Goal: Task Accomplishment & Management: Use online tool/utility

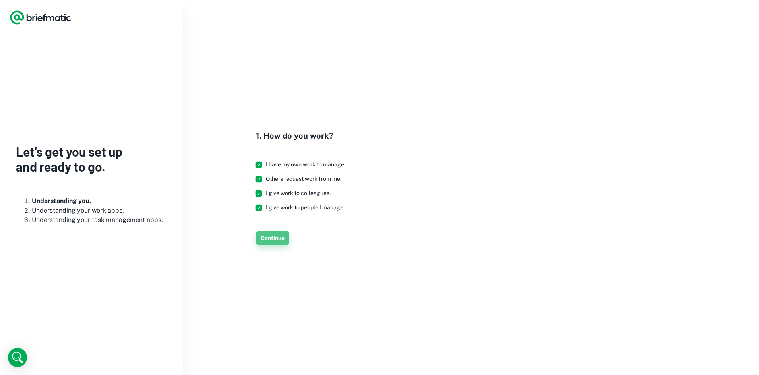
click at [280, 242] on button "Continue" at bounding box center [272, 238] width 33 height 14
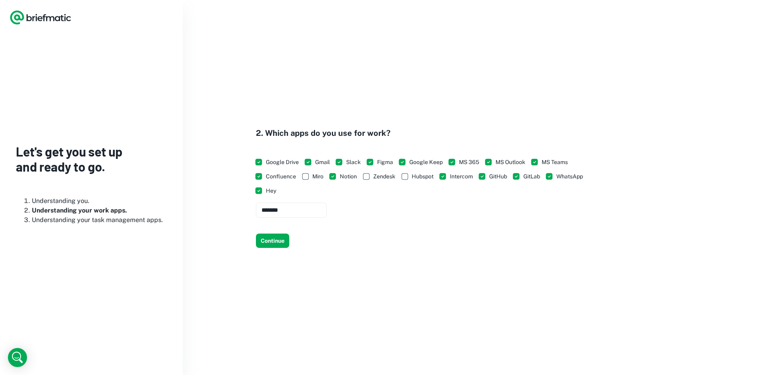
click at [280, 242] on button "Continue" at bounding box center [272, 241] width 33 height 14
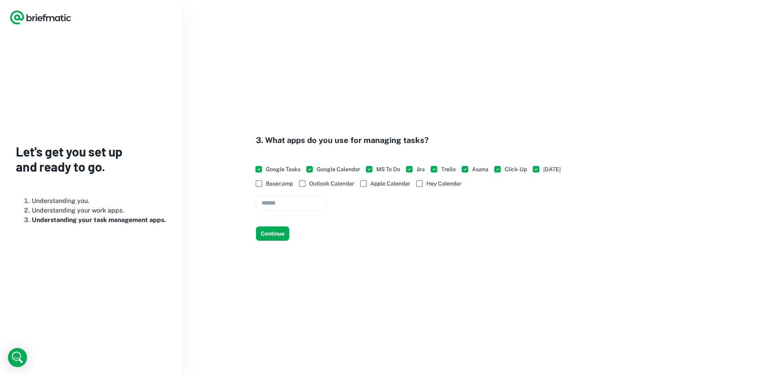
click at [279, 181] on span "Basecamp" at bounding box center [279, 183] width 27 height 9
click at [317, 182] on span "Outlook Calendar" at bounding box center [331, 183] width 45 height 9
click at [380, 188] on label "Apple Calendar" at bounding box center [383, 183] width 54 height 14
click at [436, 187] on span "Hey Calendar" at bounding box center [443, 183] width 35 height 9
click at [269, 236] on button "Continue" at bounding box center [272, 234] width 33 height 14
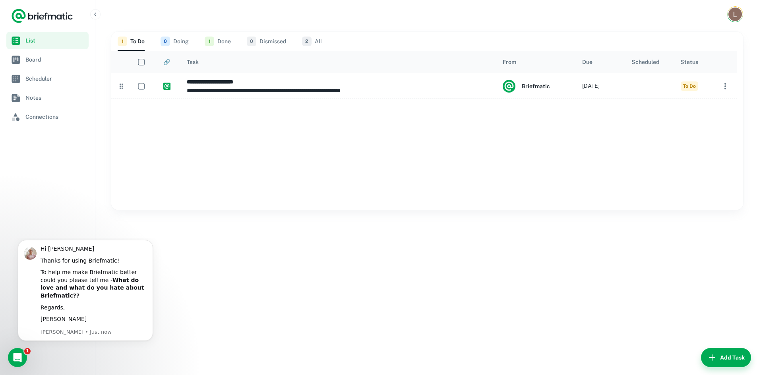
click at [320, 41] on button "2 All" at bounding box center [312, 41] width 20 height 19
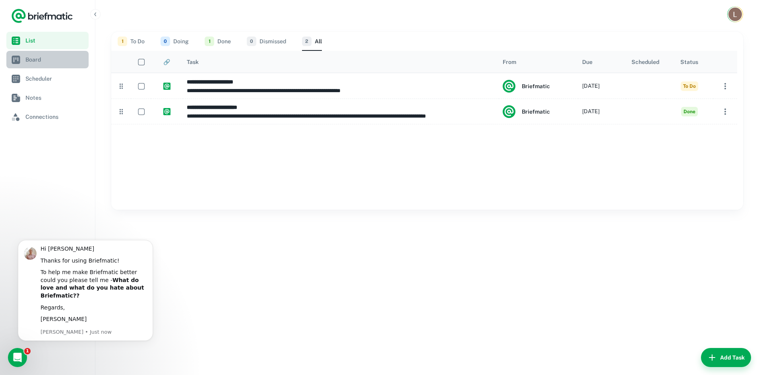
click at [72, 64] on link "Board" at bounding box center [47, 59] width 82 height 17
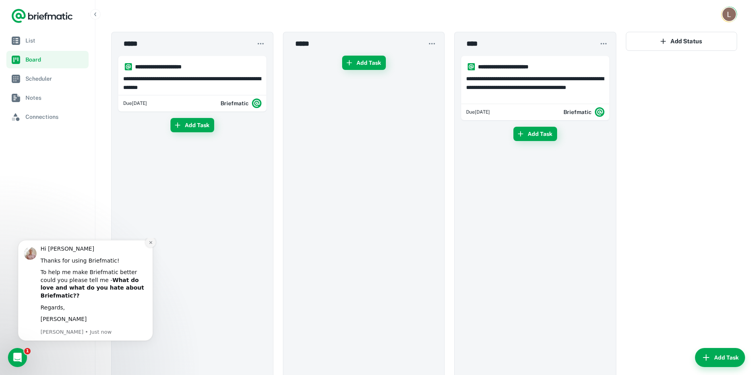
click at [149, 245] on icon "Dismiss notification" at bounding box center [151, 242] width 4 height 4
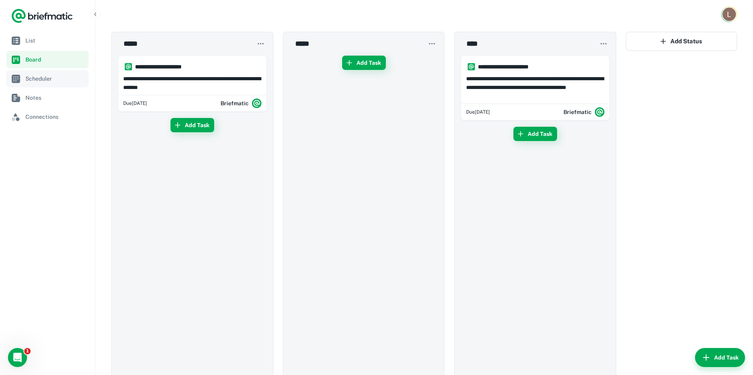
click at [66, 80] on span "Scheduler" at bounding box center [55, 78] width 60 height 9
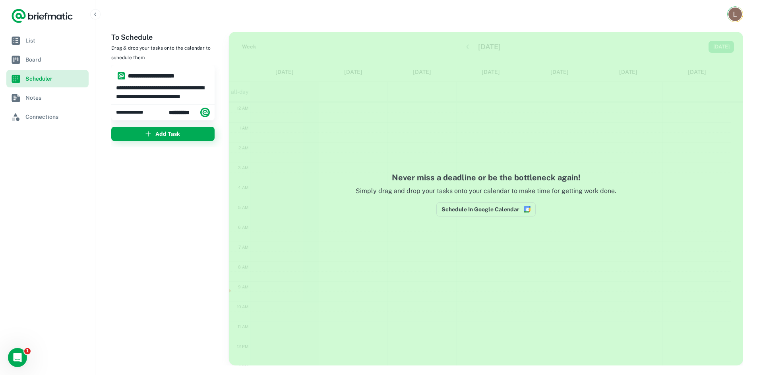
scroll to position [120, 0]
click at [67, 99] on span "Notes" at bounding box center [55, 97] width 60 height 9
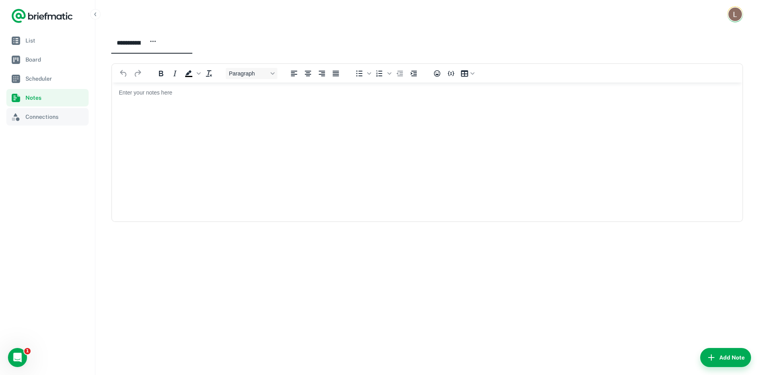
click at [67, 118] on span "Connections" at bounding box center [55, 116] width 60 height 9
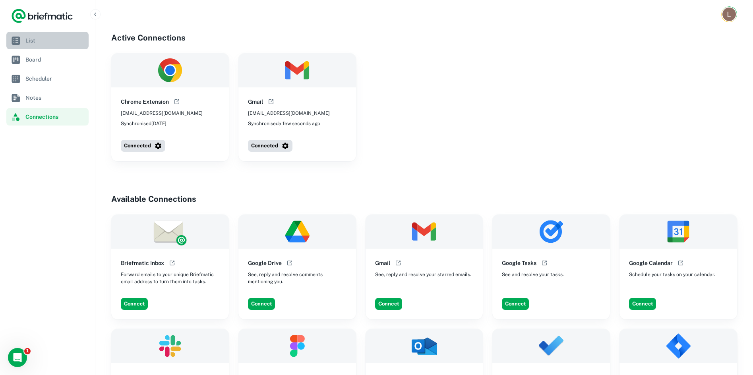
click at [62, 40] on span "List" at bounding box center [55, 40] width 60 height 9
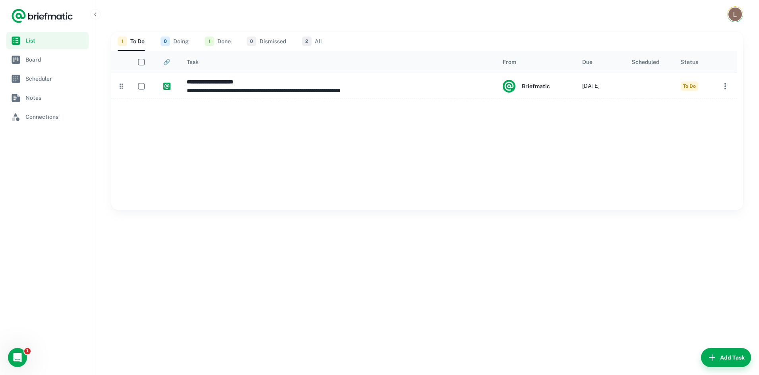
click at [191, 39] on div "1 To Do 0 Doing 1 Done 0 Dismissed 2 All" at bounding box center [427, 41] width 619 height 19
click at [172, 43] on button "0 Doing" at bounding box center [175, 41] width 28 height 19
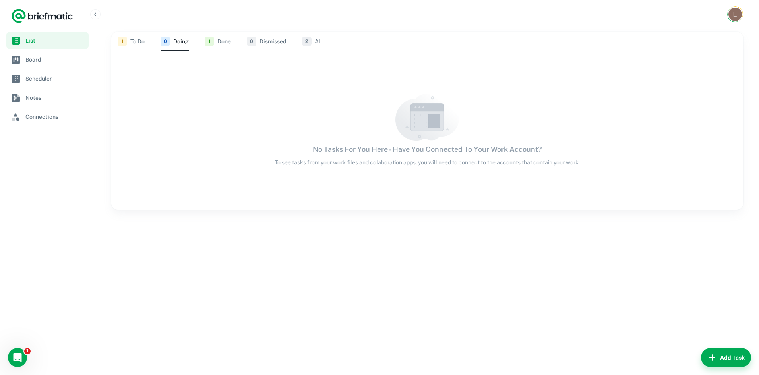
click at [217, 40] on button "1 Done" at bounding box center [218, 41] width 26 height 19
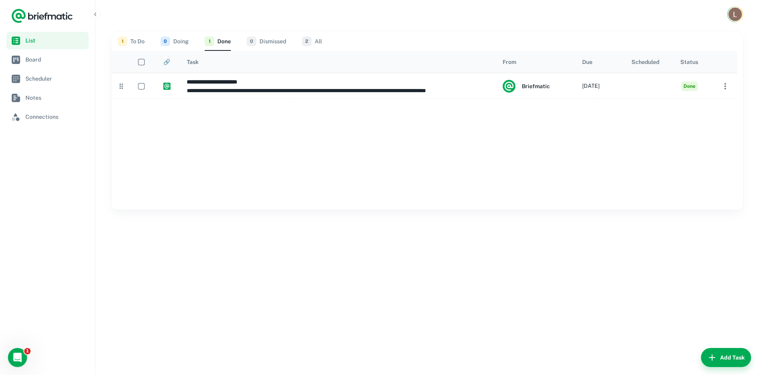
click at [268, 41] on button "0 Dismissed" at bounding box center [266, 41] width 39 height 19
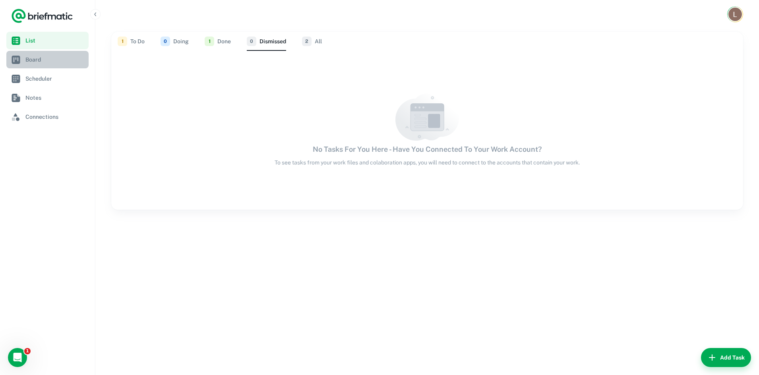
click at [84, 56] on span "Board" at bounding box center [55, 59] width 60 height 9
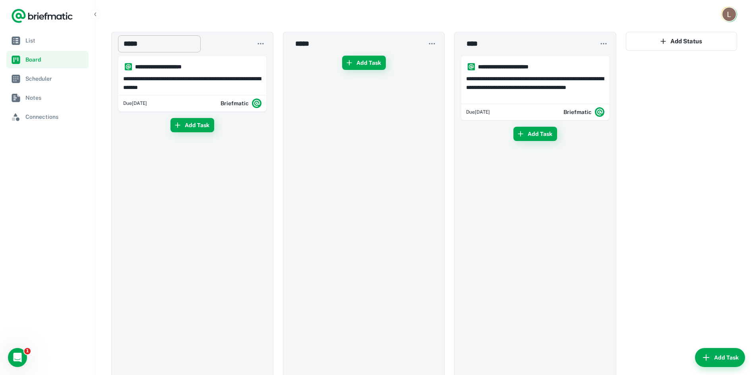
click at [161, 46] on input "*****" at bounding box center [159, 43] width 83 height 17
click at [297, 46] on input "*****" at bounding box center [331, 43] width 83 height 17
click at [509, 44] on input "****" at bounding box center [502, 43] width 83 height 17
click at [729, 17] on img "Account button" at bounding box center [729, 14] width 14 height 14
click at [451, 20] on div at bounding box center [376, 187] width 753 height 375
